Goal: Check status: Check status

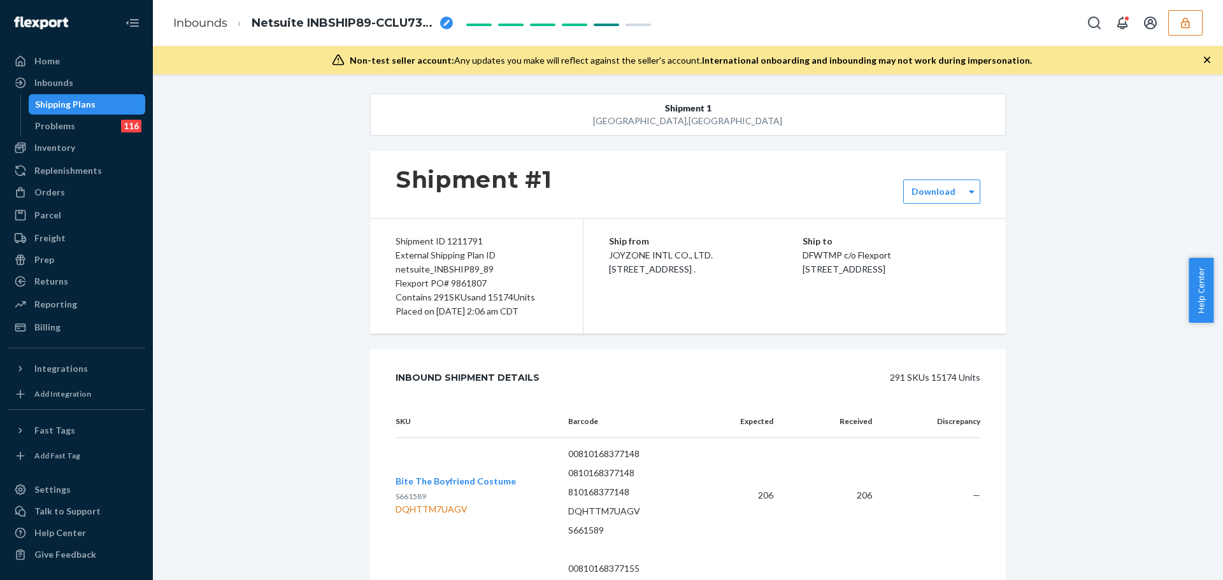
click at [1185, 26] on icon "button" at bounding box center [1185, 23] width 13 height 13
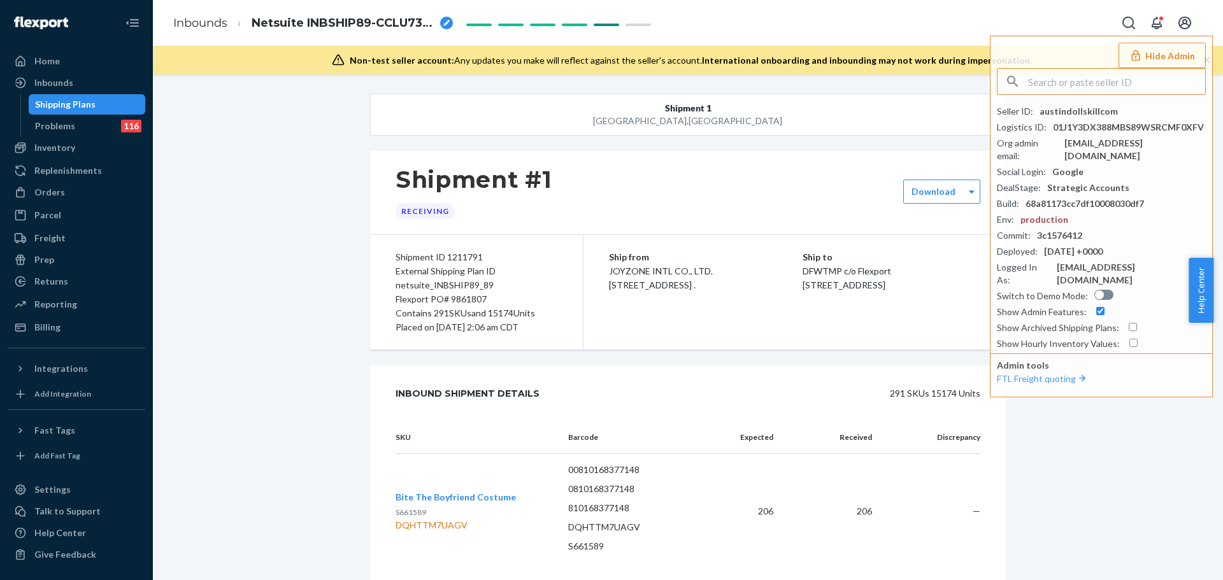
click at [836, 103] on button "Shipment 1 [GEOGRAPHIC_DATA] , [GEOGRAPHIC_DATA]" at bounding box center [688, 115] width 636 height 42
click at [56, 74] on div "Inbounds" at bounding box center [76, 83] width 135 height 18
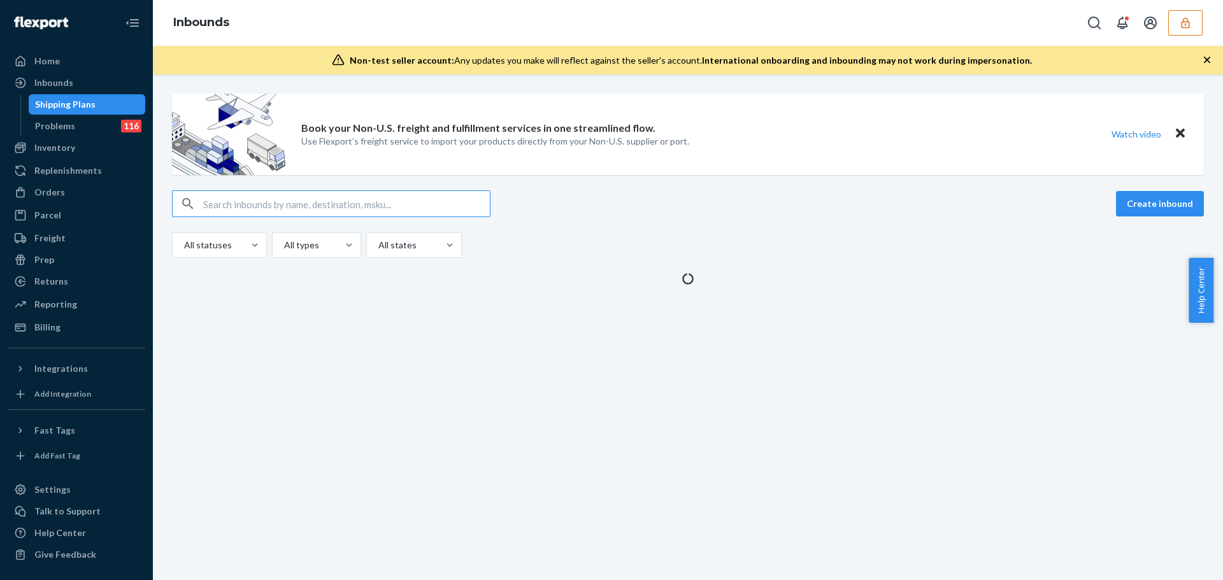
click at [348, 203] on input "text" at bounding box center [346, 203] width 287 height 25
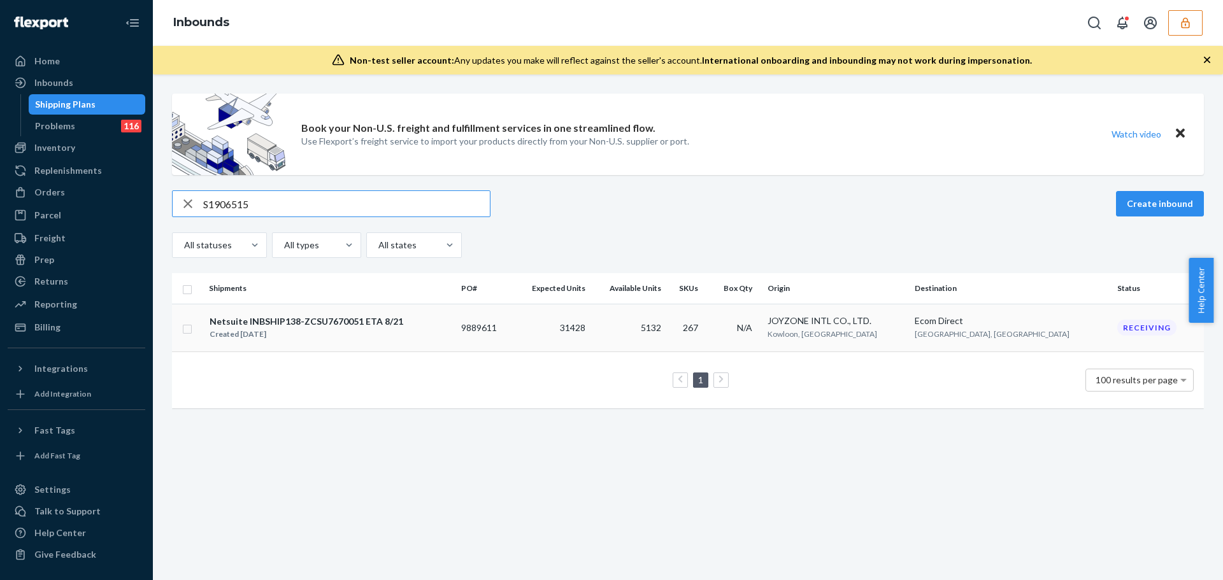
type input "S1906515"
click at [500, 331] on td "9889611" at bounding box center [484, 328] width 56 height 48
